Goal: Information Seeking & Learning: Find specific page/section

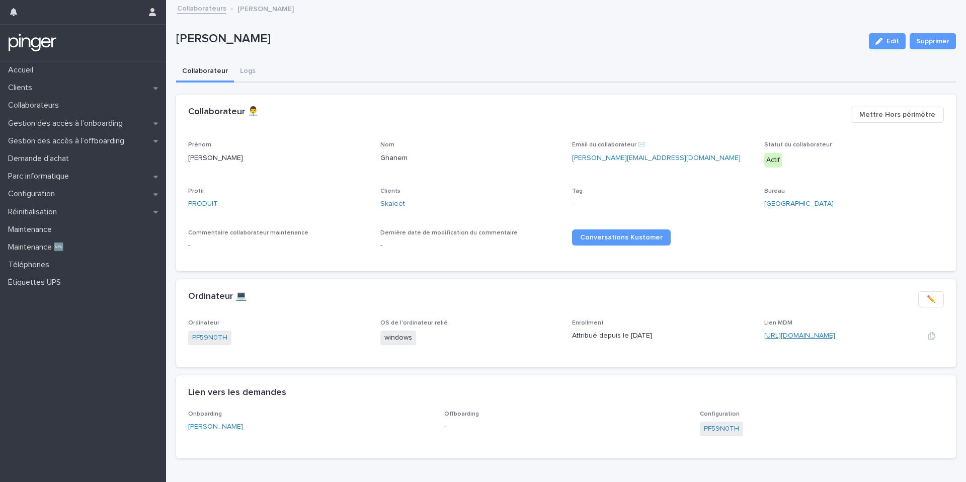
click at [788, 333] on link "https://eu.ninjarmm.com/#/deviceDashboard/5594/overview" at bounding box center [799, 335] width 71 height 7
click at [408, 202] on link "each One" at bounding box center [396, 203] width 32 height 11
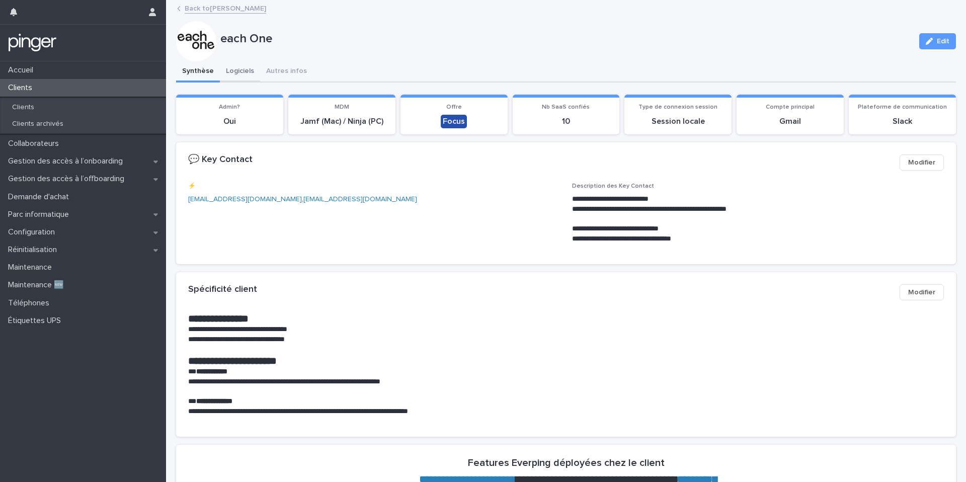
click at [246, 74] on button "Logiciels" at bounding box center [240, 71] width 40 height 21
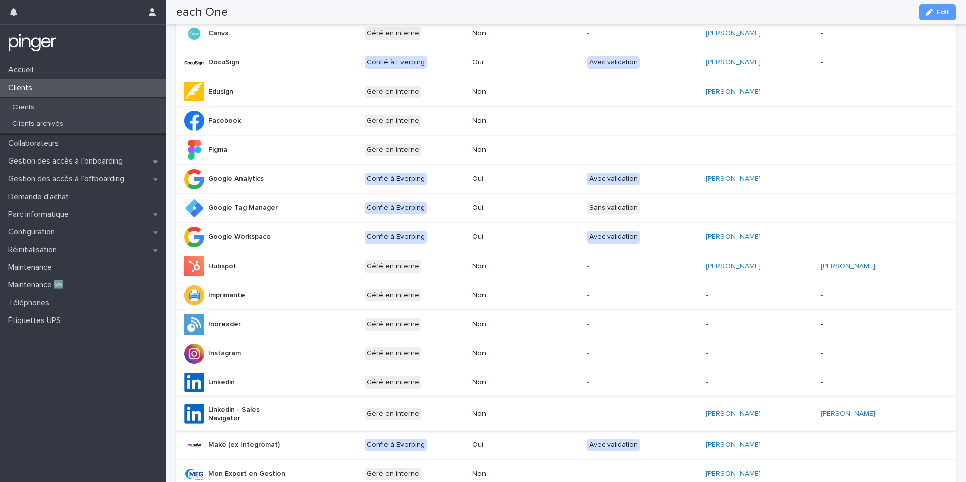
scroll to position [370, 0]
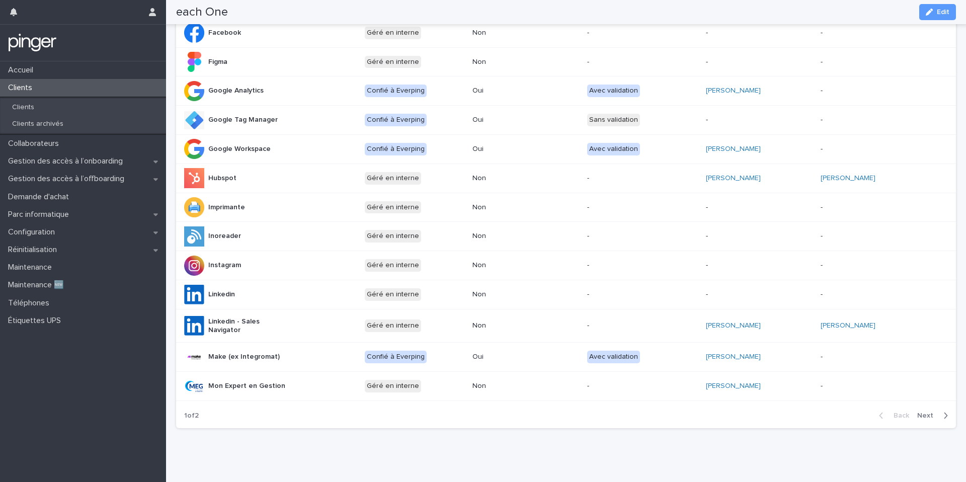
click at [927, 406] on div "Back Next" at bounding box center [913, 415] width 85 height 25
click at [926, 412] on span "Next" at bounding box center [928, 415] width 22 height 7
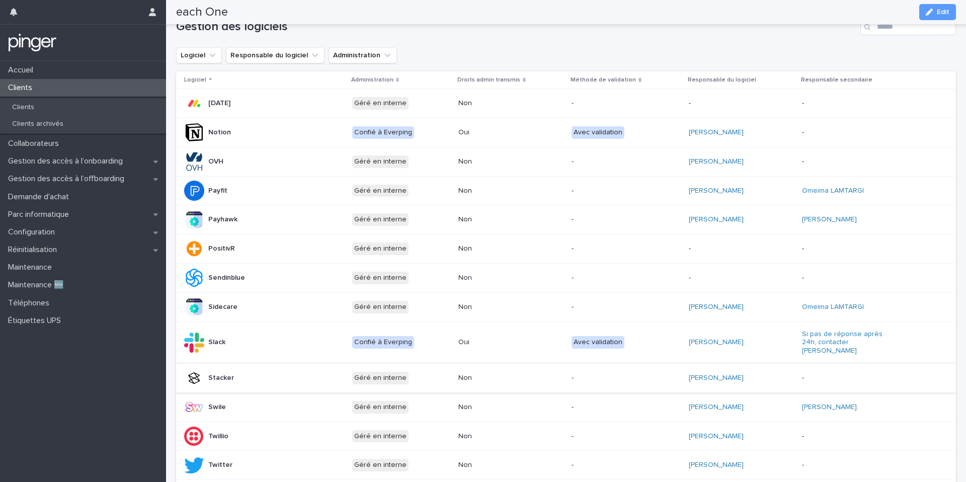
scroll to position [0, 0]
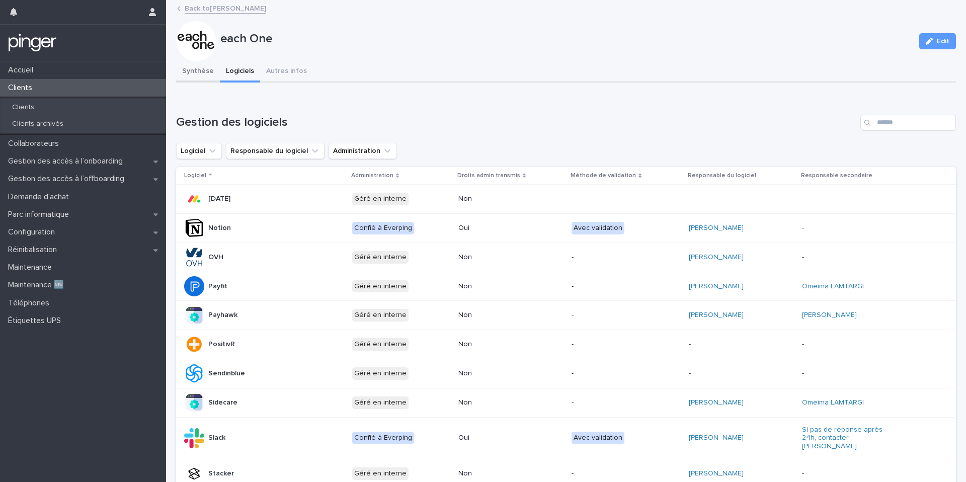
click at [191, 81] on button "Synthèse" at bounding box center [198, 71] width 44 height 21
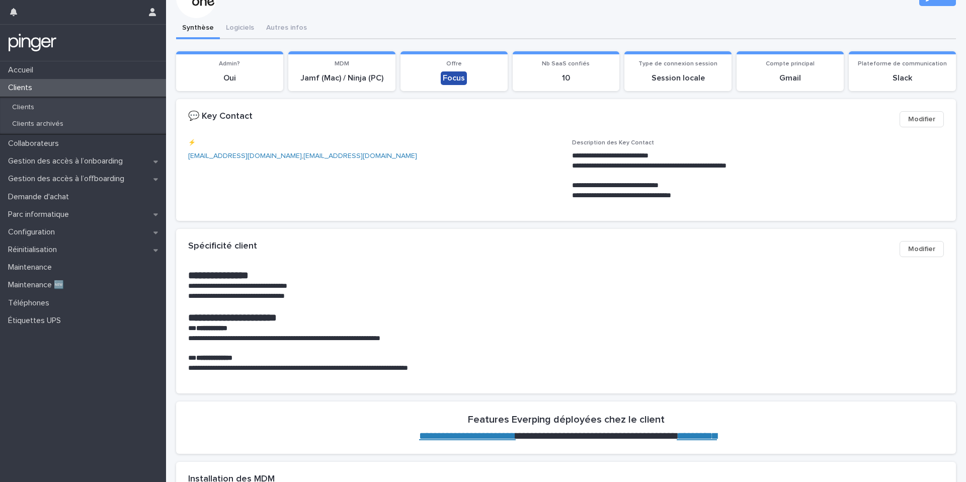
scroll to position [44, 0]
drag, startPoint x: 625, startPoint y: 182, endPoint x: 574, endPoint y: 184, distance: 50.9
click at [574, 184] on p "**********" at bounding box center [758, 185] width 372 height 10
copy p "**********"
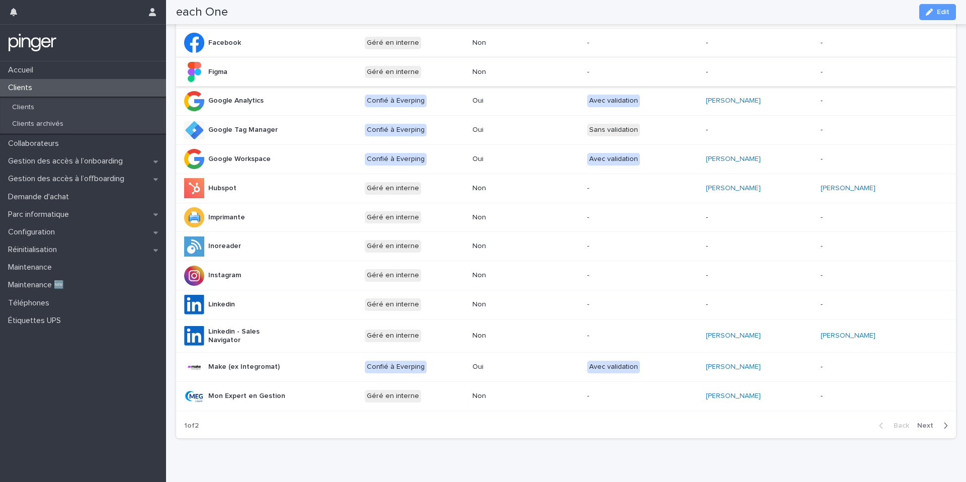
scroll to position [370, 0]
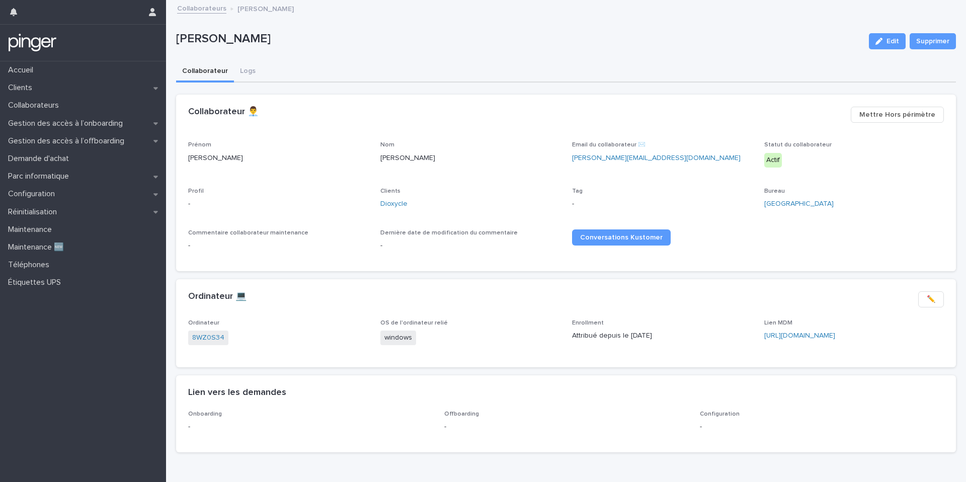
scroll to position [20, 0]
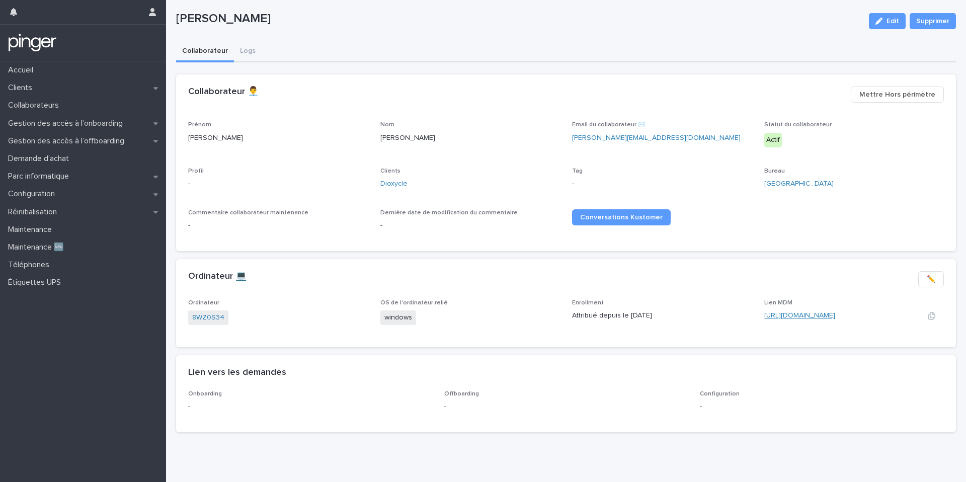
click at [794, 318] on link "https://eu.ninjarmm.com/#/deviceDashboard/3980/overview" at bounding box center [799, 315] width 71 height 7
click at [386, 182] on link "Dioxycle" at bounding box center [393, 184] width 27 height 11
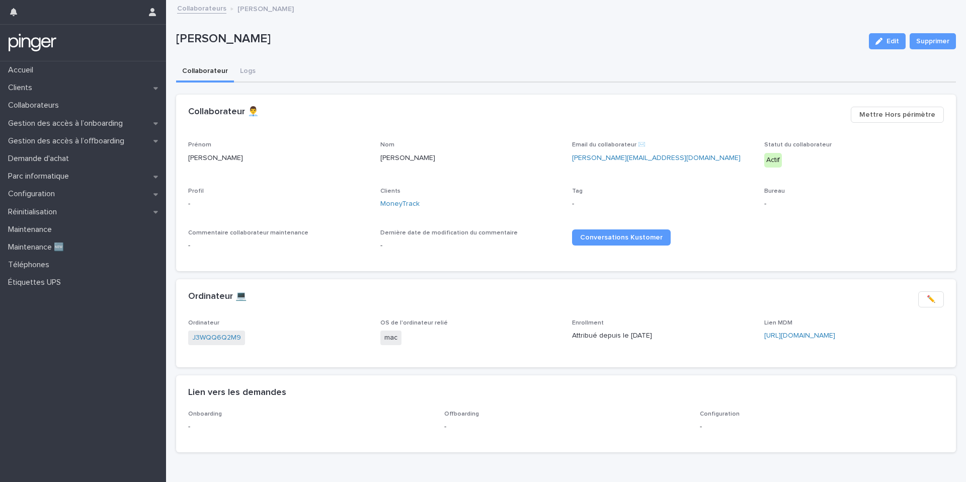
click at [775, 329] on div "Lien MDM [URL][DOMAIN_NAME]" at bounding box center [854, 334] width 180 height 30
click at [777, 334] on link "[URL][DOMAIN_NAME]" at bounding box center [799, 335] width 71 height 7
